Goal: Find specific page/section

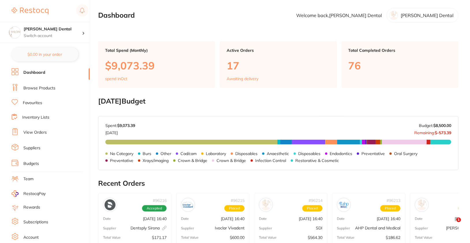
click at [46, 86] on link "Browse Products" at bounding box center [39, 88] width 32 height 6
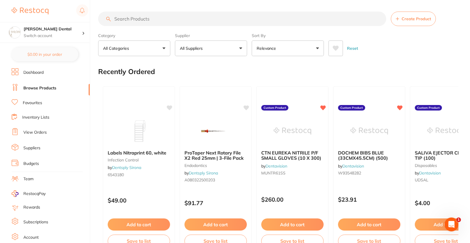
click at [185, 16] on input "search" at bounding box center [242, 19] width 288 height 14
paste input "GC1-008514"
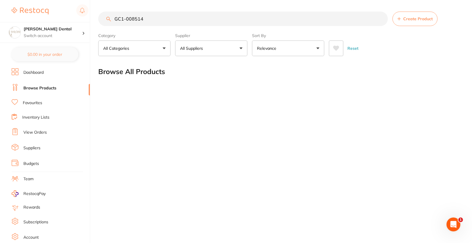
type input "GC1-008514"
click at [40, 73] on link "Dashboard" at bounding box center [33, 73] width 20 height 6
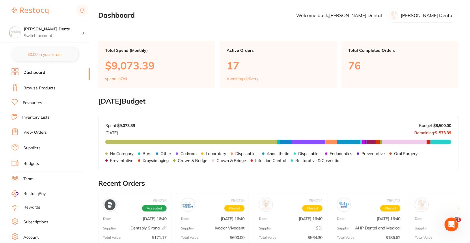
click at [46, 90] on link "Browse Products" at bounding box center [39, 88] width 32 height 6
